Goal: Information Seeking & Learning: Check status

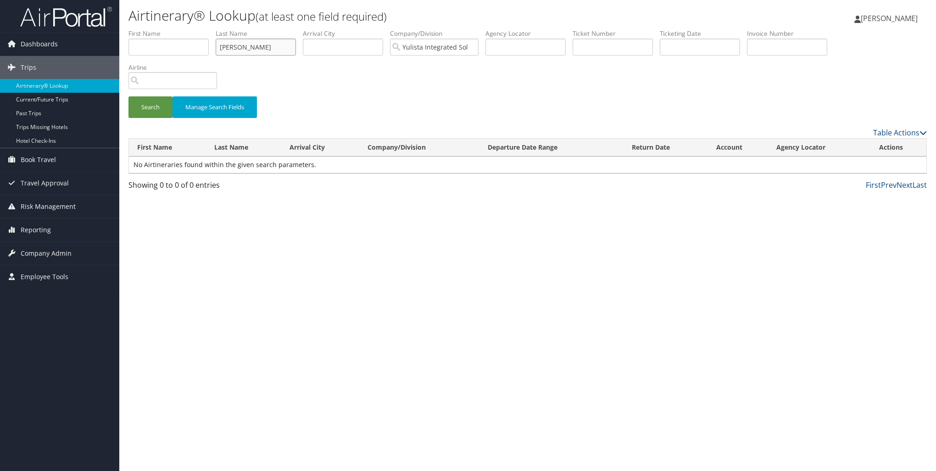
drag, startPoint x: 257, startPoint y: 48, endPoint x: 194, endPoint y: 47, distance: 62.8
click at [194, 29] on ul "First Name Last Name [PERSON_NAME] Departure City Arrival City Company/Division…" at bounding box center [527, 29] width 798 height 0
type input "[PERSON_NAME]"
click at [475, 47] on input "Yulista Integrated Solutions" at bounding box center [434, 47] width 89 height 17
click at [149, 108] on button "Search" at bounding box center [150, 107] width 44 height 22
